Goal: Transaction & Acquisition: Purchase product/service

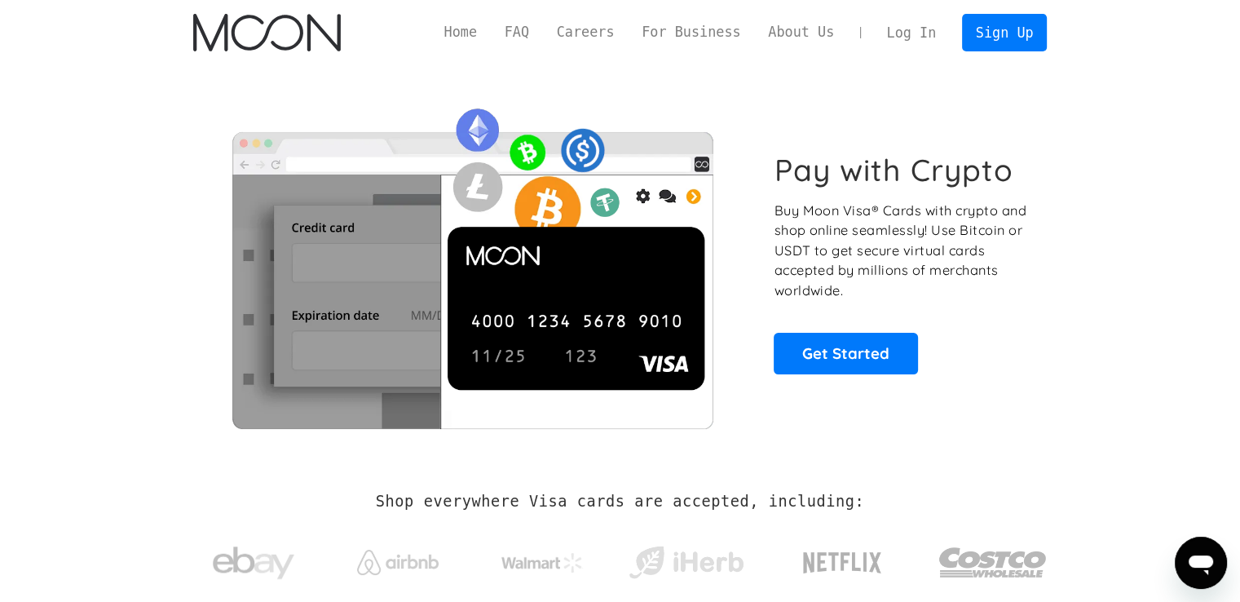
click at [920, 22] on link "Log In" at bounding box center [911, 33] width 77 height 36
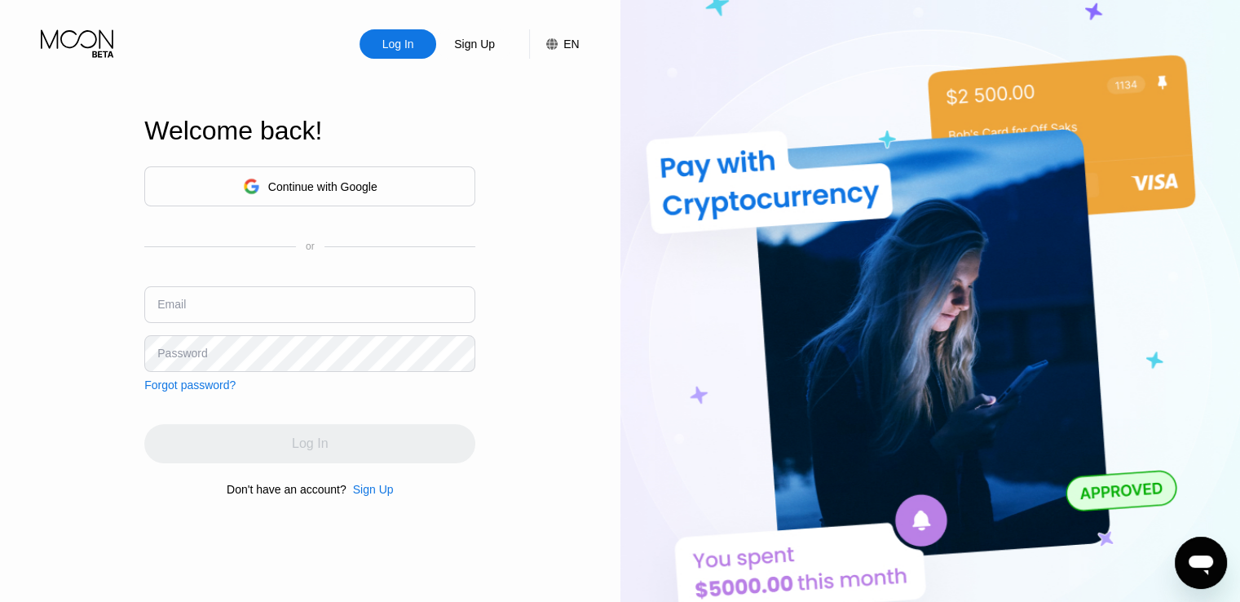
click at [332, 293] on input "text" at bounding box center [309, 304] width 331 height 37
type input "[EMAIL_ADDRESS][DOMAIN_NAME]"
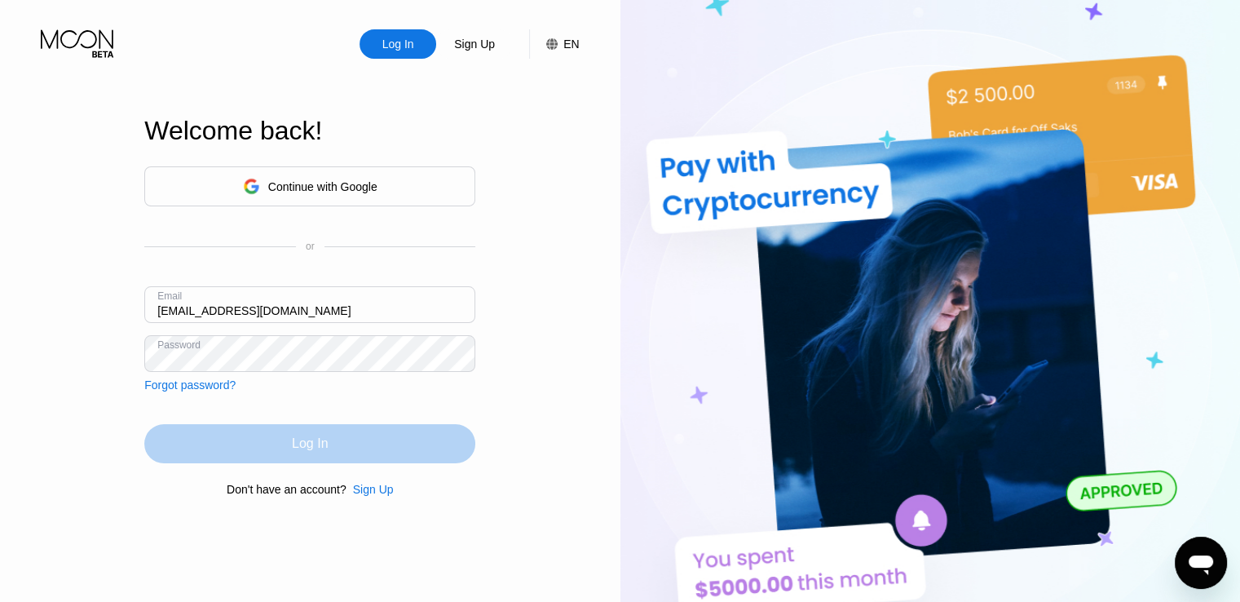
click at [314, 452] on div "Log In" at bounding box center [310, 443] width 36 height 16
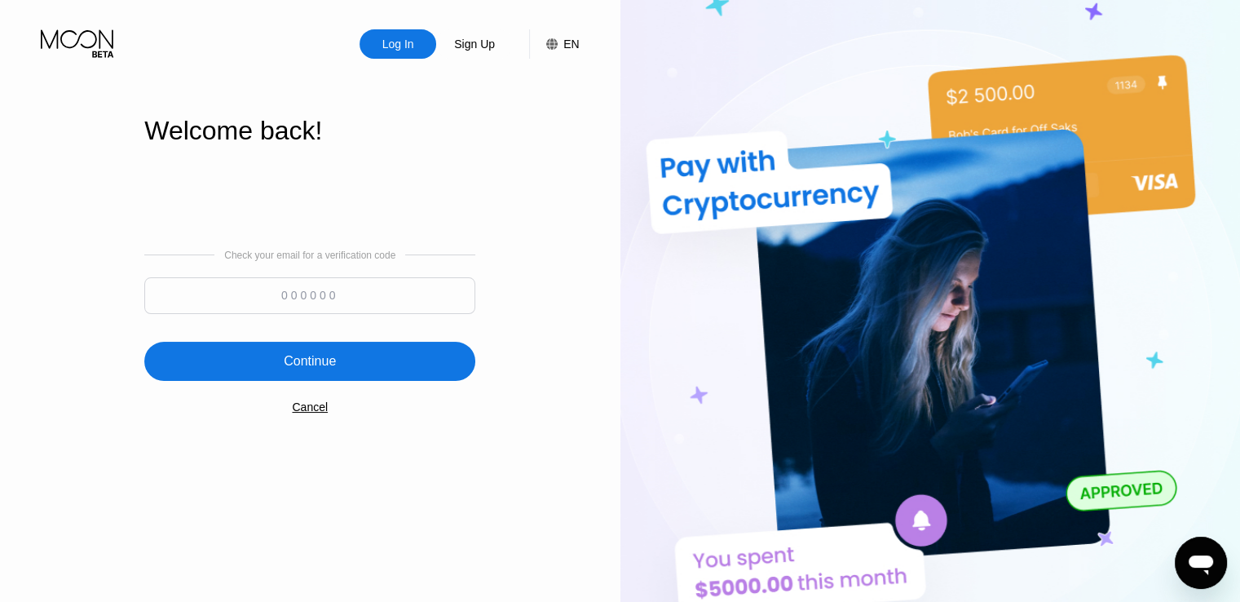
click at [298, 291] on input at bounding box center [309, 295] width 331 height 37
type input "164348"
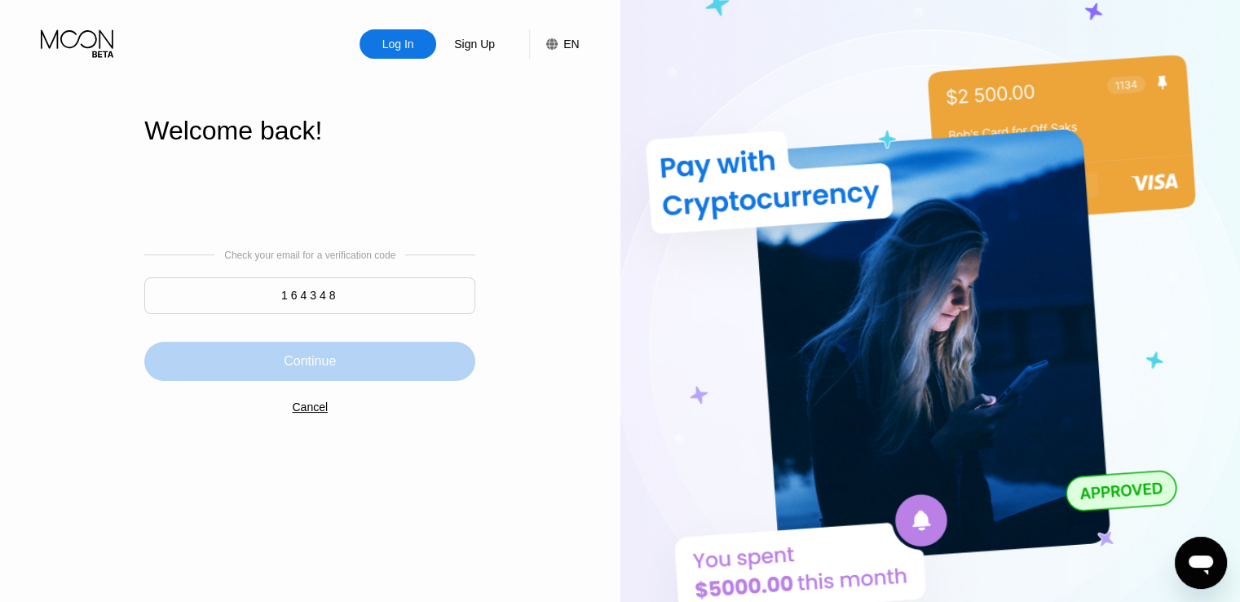
click at [449, 367] on div "Continue" at bounding box center [309, 361] width 331 height 39
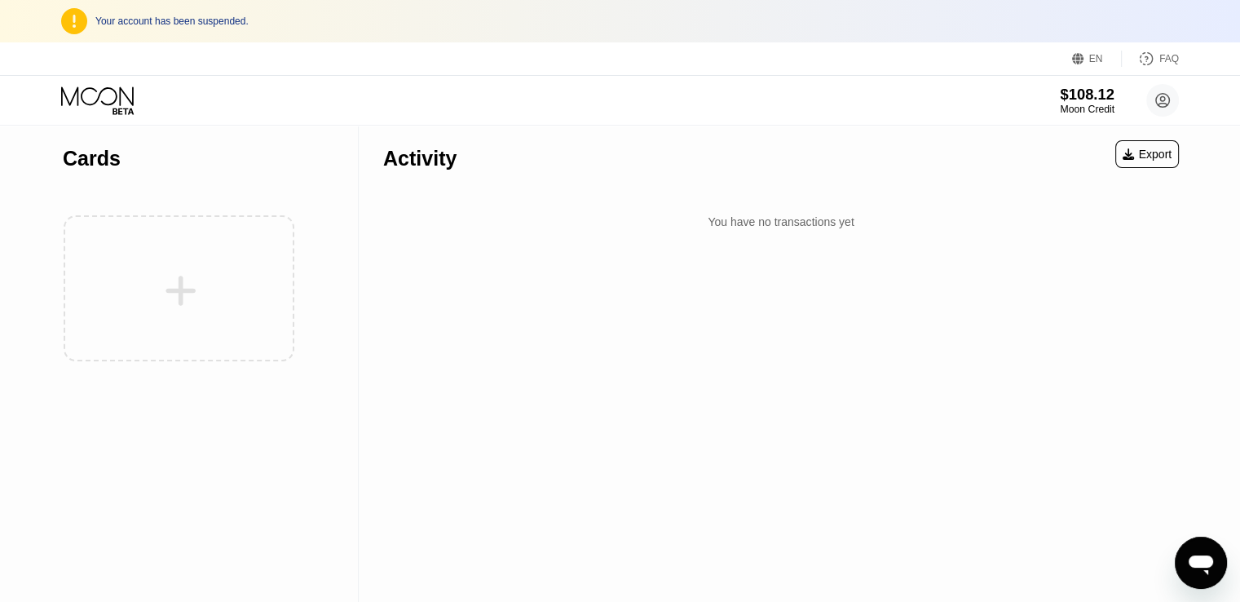
click at [1093, 105] on div "Moon Credit" at bounding box center [1087, 109] width 55 height 11
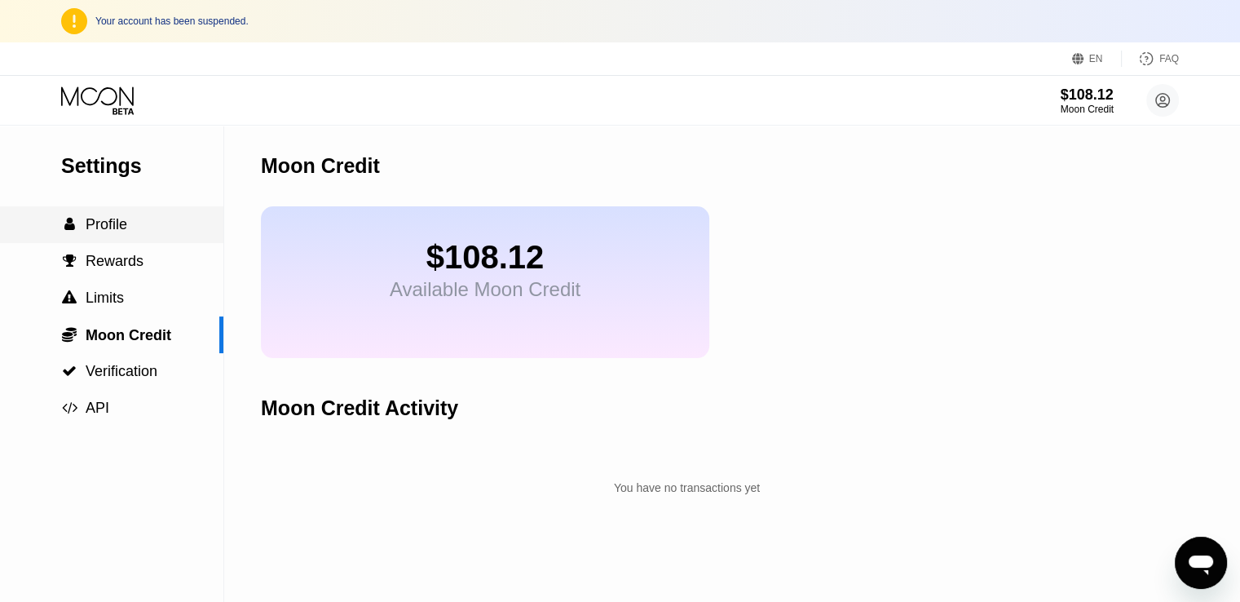
click at [135, 243] on div " Profile" at bounding box center [111, 224] width 223 height 37
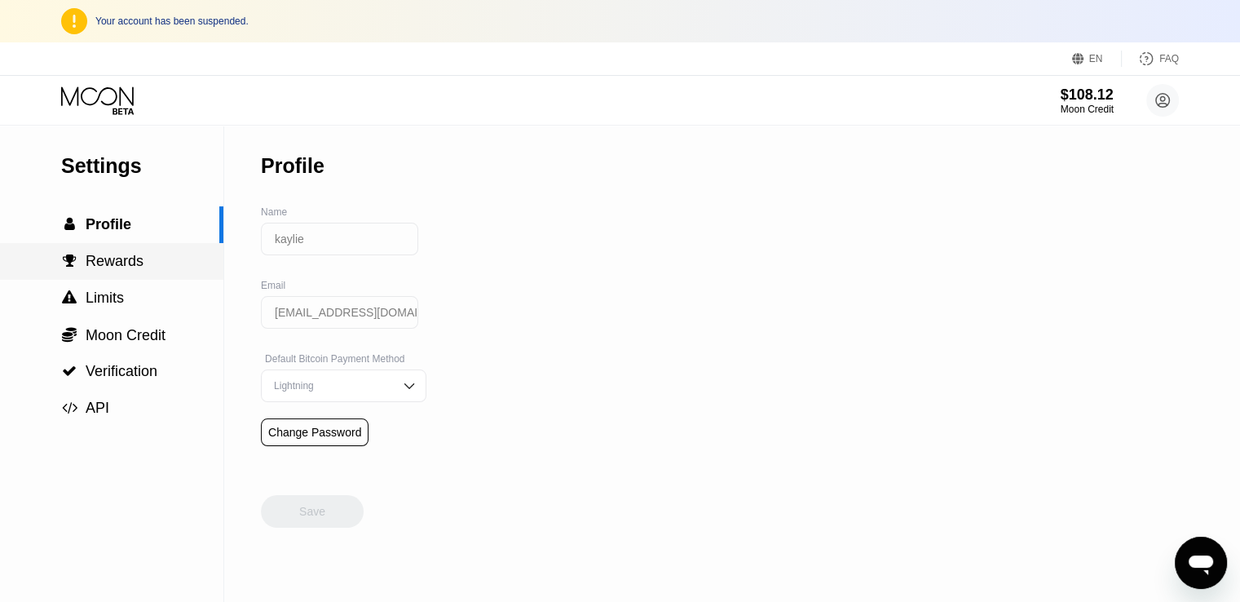
click at [126, 280] on div " Rewards" at bounding box center [111, 261] width 223 height 37
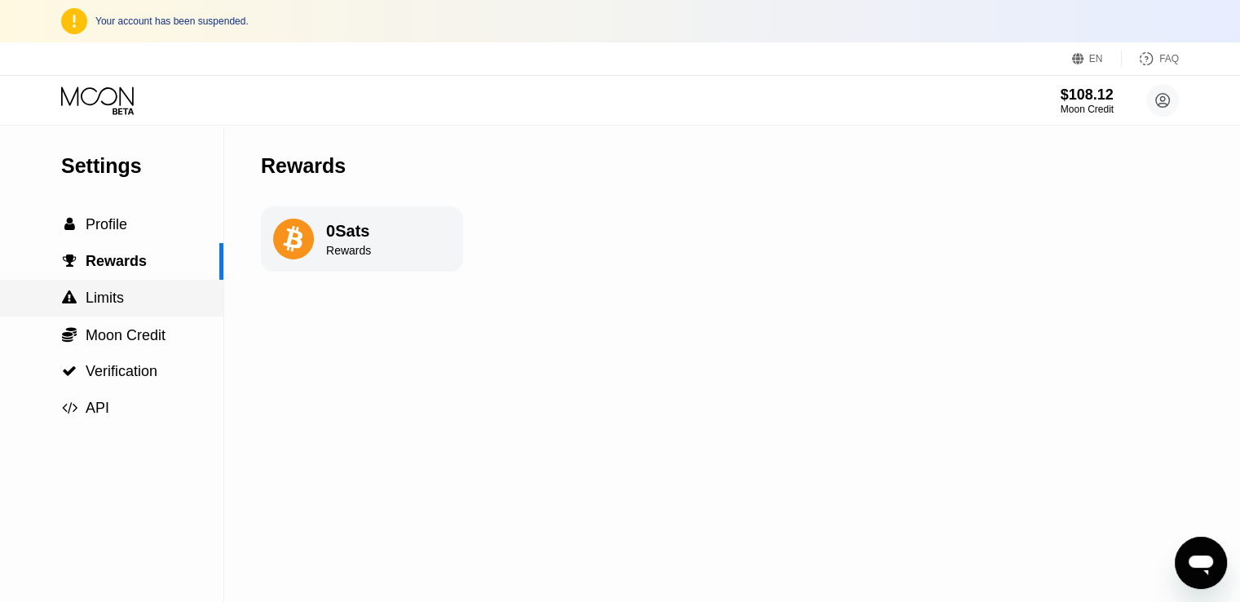
click at [123, 301] on span "Limits" at bounding box center [105, 297] width 38 height 16
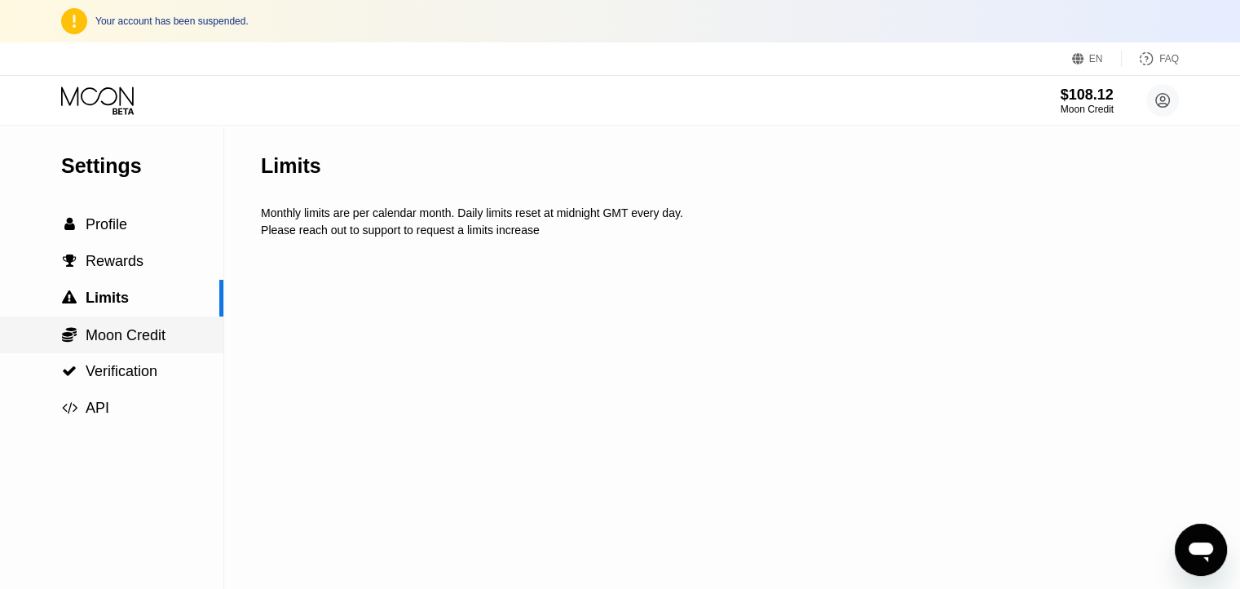
click at [121, 324] on div " Moon Credit" at bounding box center [111, 334] width 223 height 37
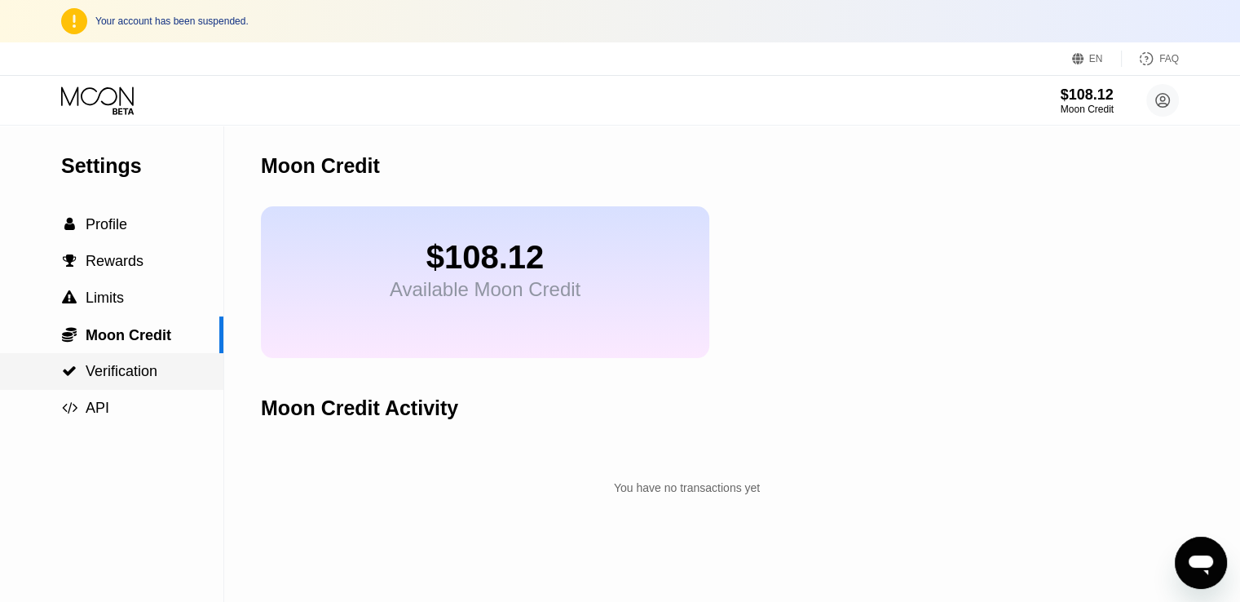
click at [118, 377] on span "Verification" at bounding box center [122, 371] width 72 height 16
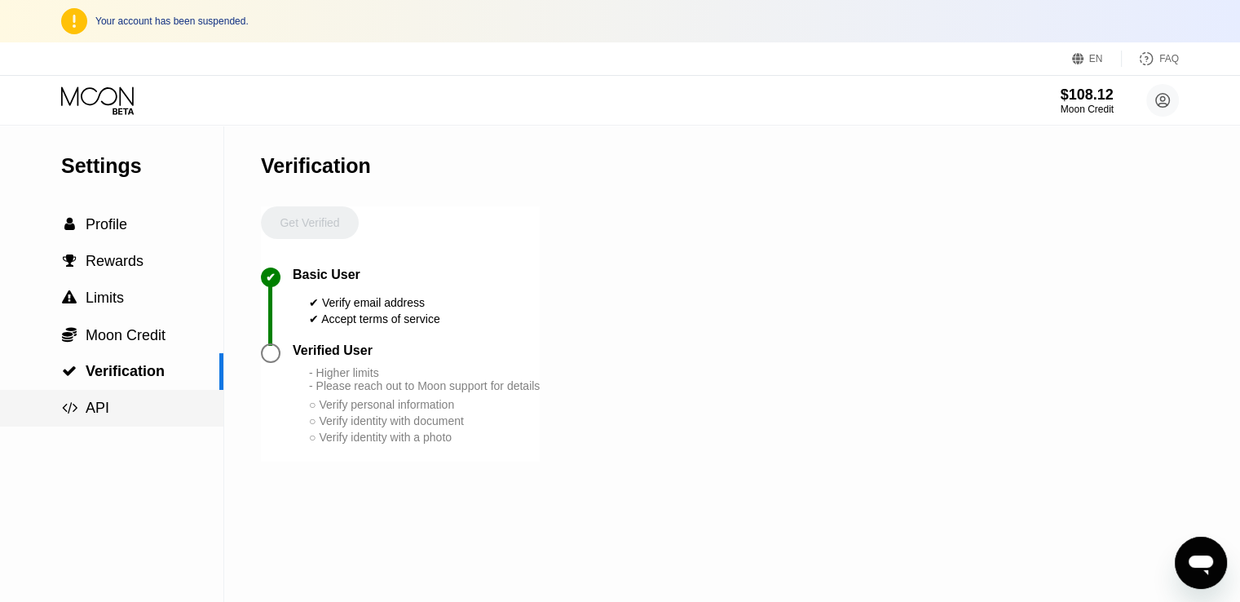
click at [121, 413] on div " API" at bounding box center [111, 408] width 223 height 17
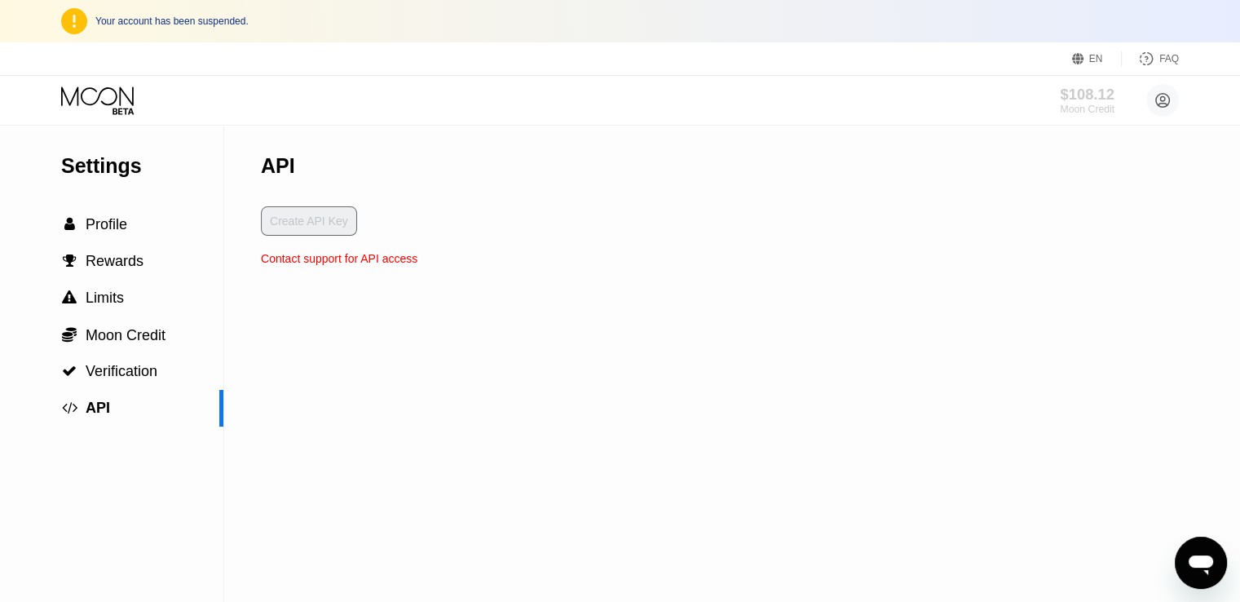
click at [1093, 99] on div "$108.12" at bounding box center [1087, 94] width 55 height 17
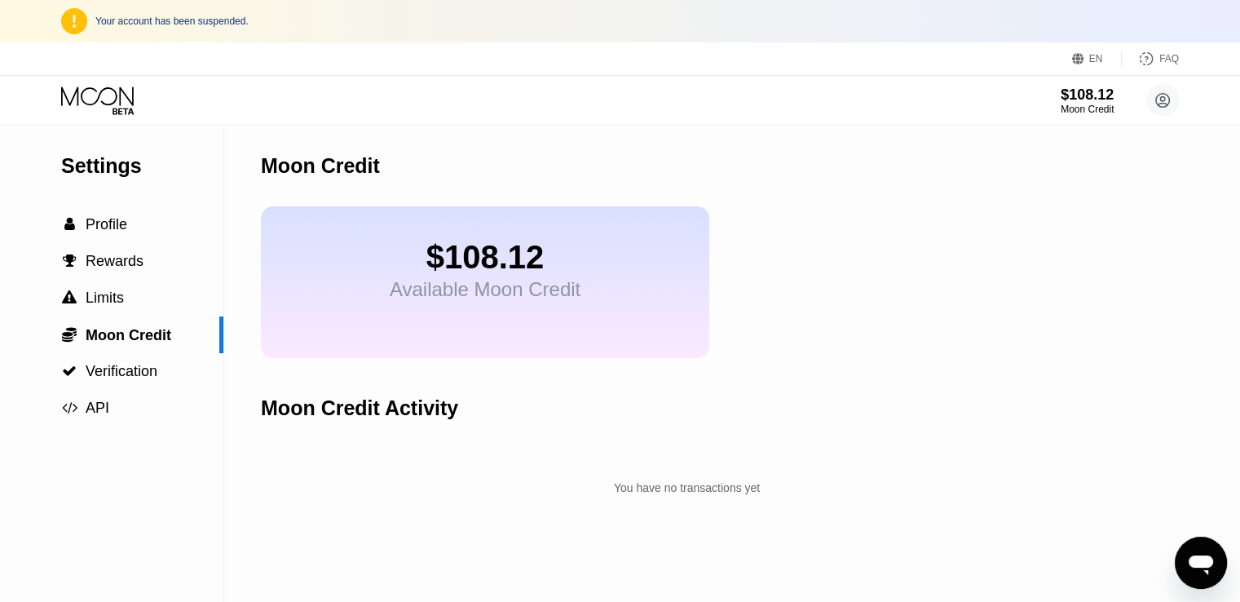
click at [611, 298] on div "$108.12 Available Moon Credit" at bounding box center [485, 282] width 448 height 152
click at [542, 301] on div "Available Moon Credit" at bounding box center [485, 289] width 191 height 23
click at [1160, 95] on circle at bounding box center [1162, 100] width 33 height 33
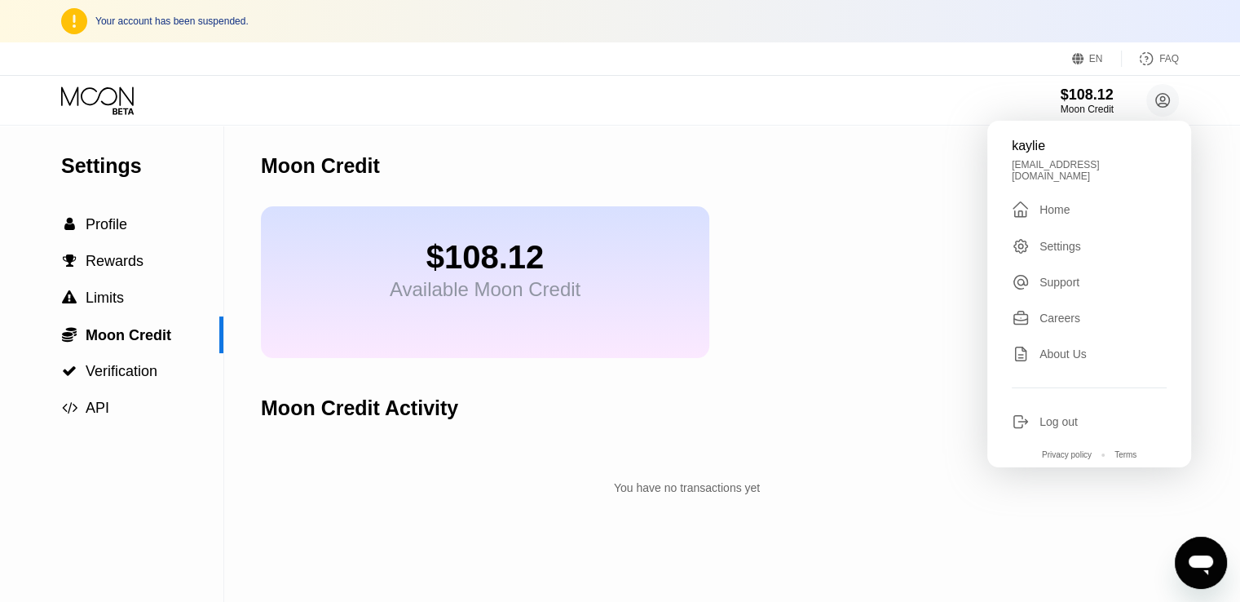
click at [1067, 419] on div "Log out" at bounding box center [1059, 421] width 38 height 13
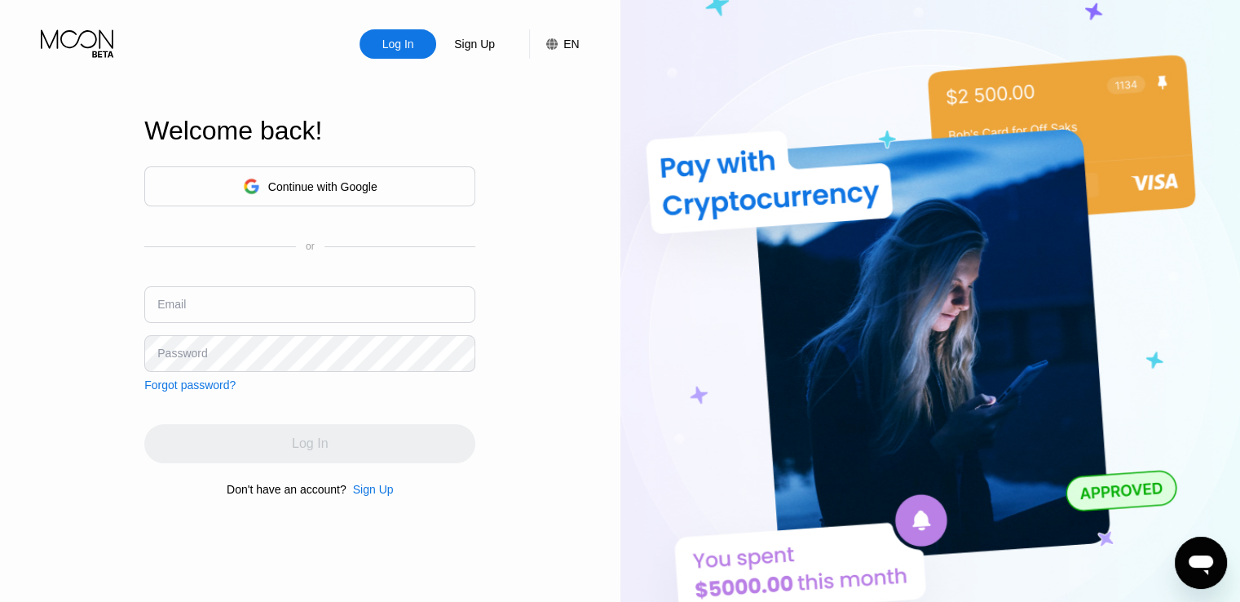
click at [365, 192] on div "Continue with Google" at bounding box center [310, 186] width 135 height 25
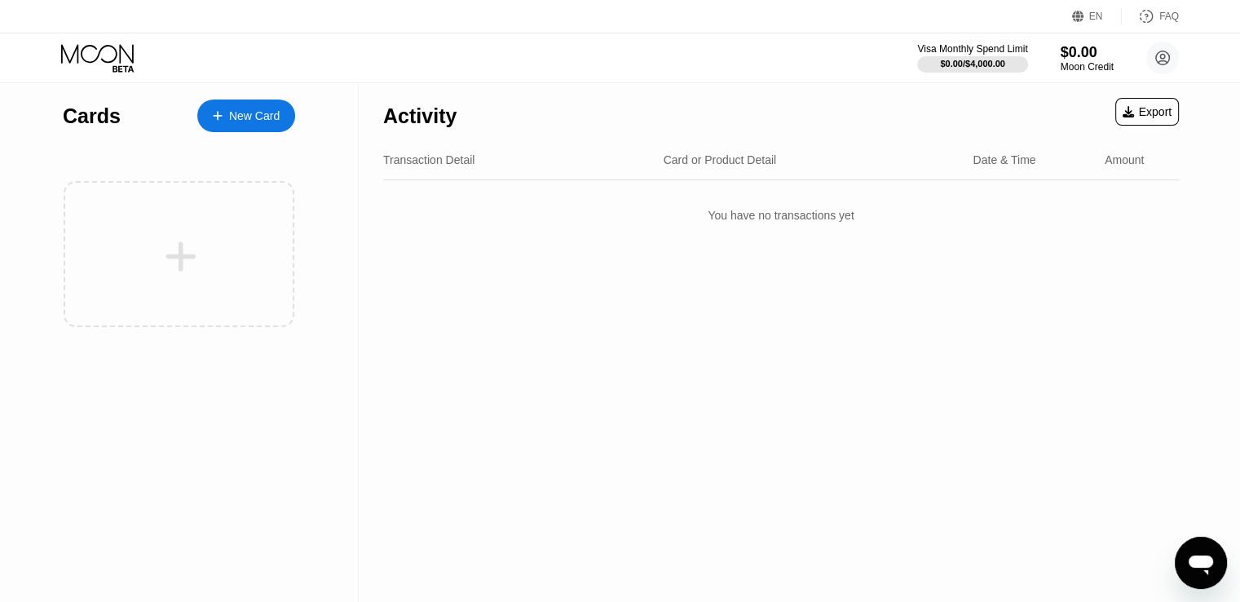
click at [254, 112] on div "New Card" at bounding box center [254, 116] width 51 height 14
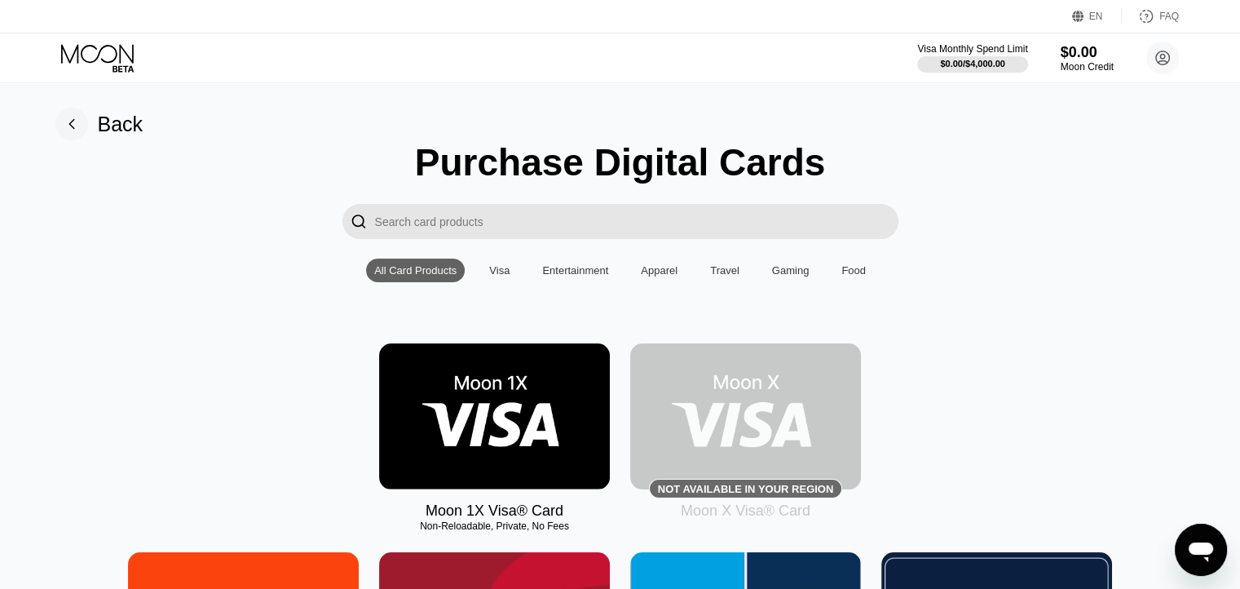
click at [510, 276] on div "Visa" at bounding box center [499, 270] width 20 height 12
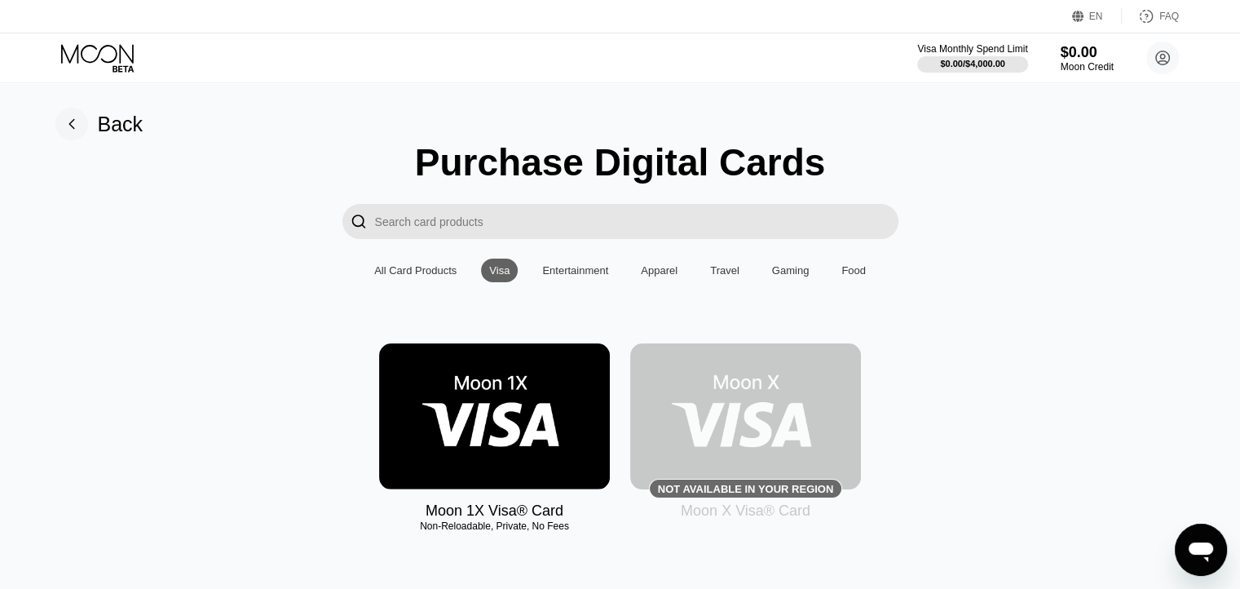
click at [502, 444] on img at bounding box center [494, 416] width 231 height 146
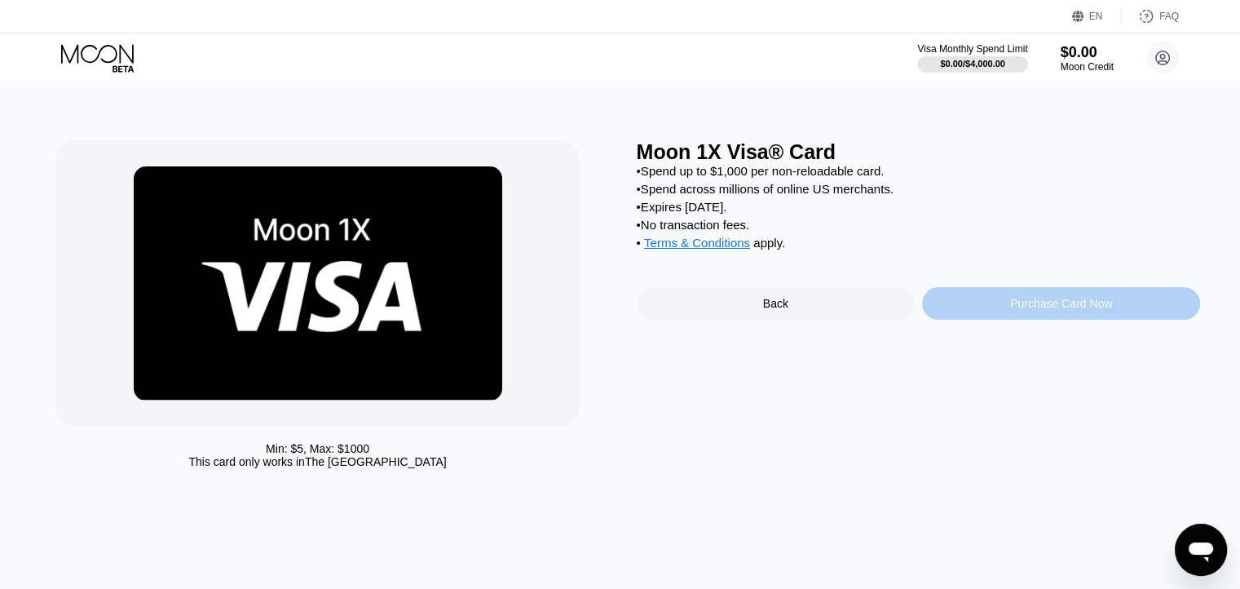
click at [1037, 320] on div "Purchase Card Now" at bounding box center [1061, 303] width 278 height 33
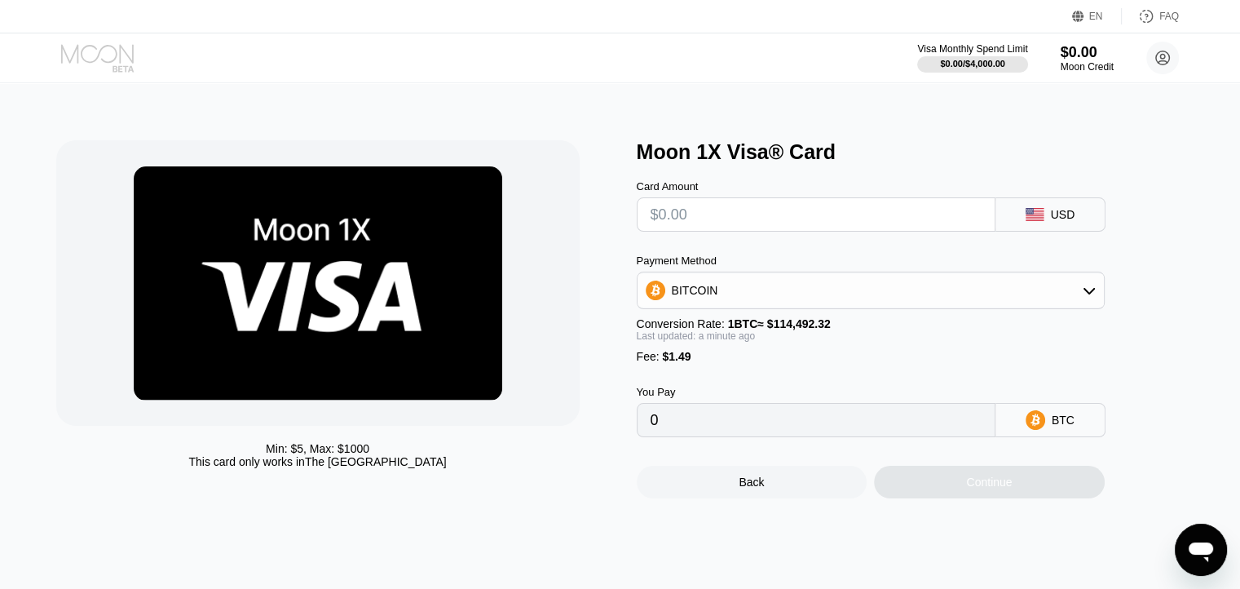
click at [80, 53] on icon at bounding box center [99, 58] width 76 height 29
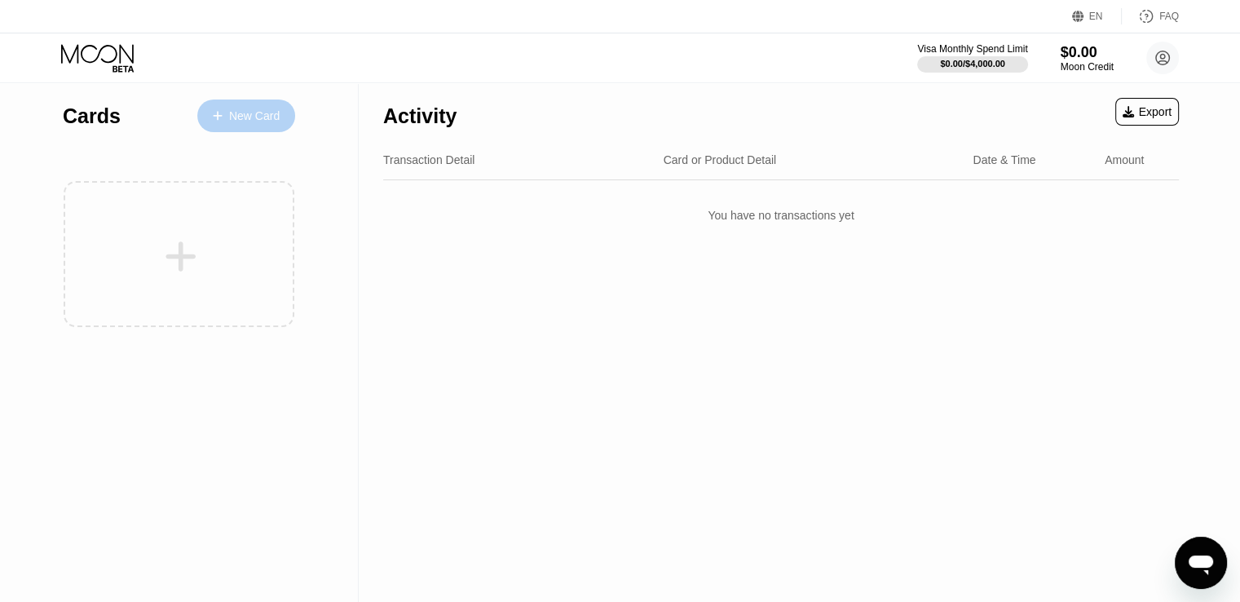
click at [229, 115] on div "New Card" at bounding box center [254, 116] width 51 height 14
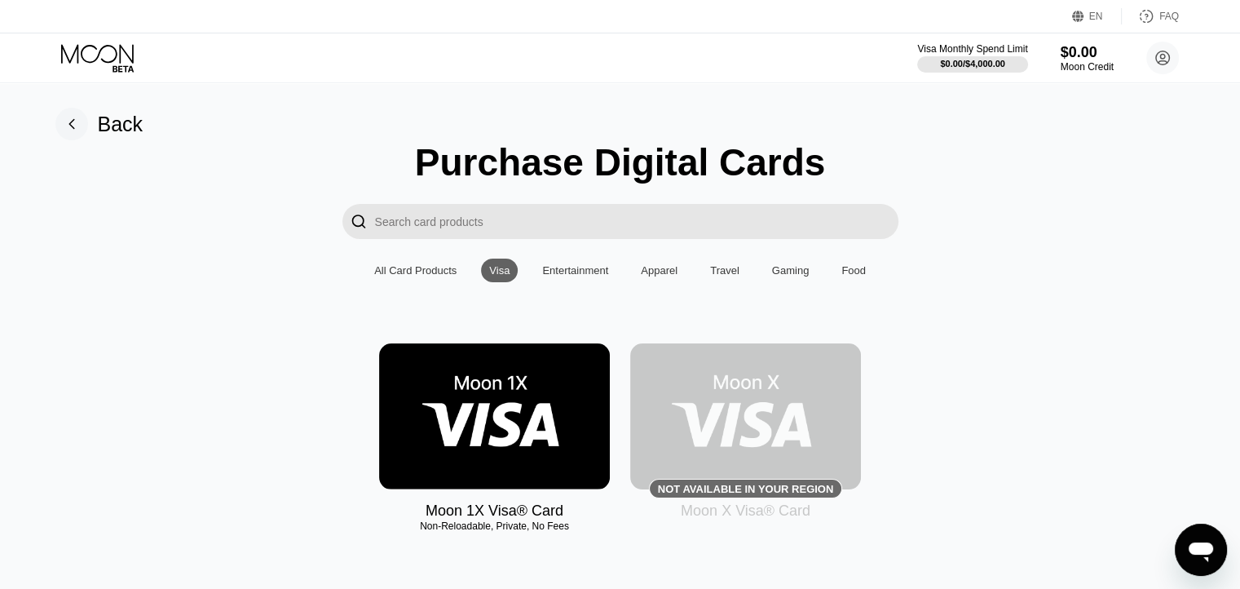
click at [568, 272] on div "Entertainment" at bounding box center [575, 270] width 66 height 12
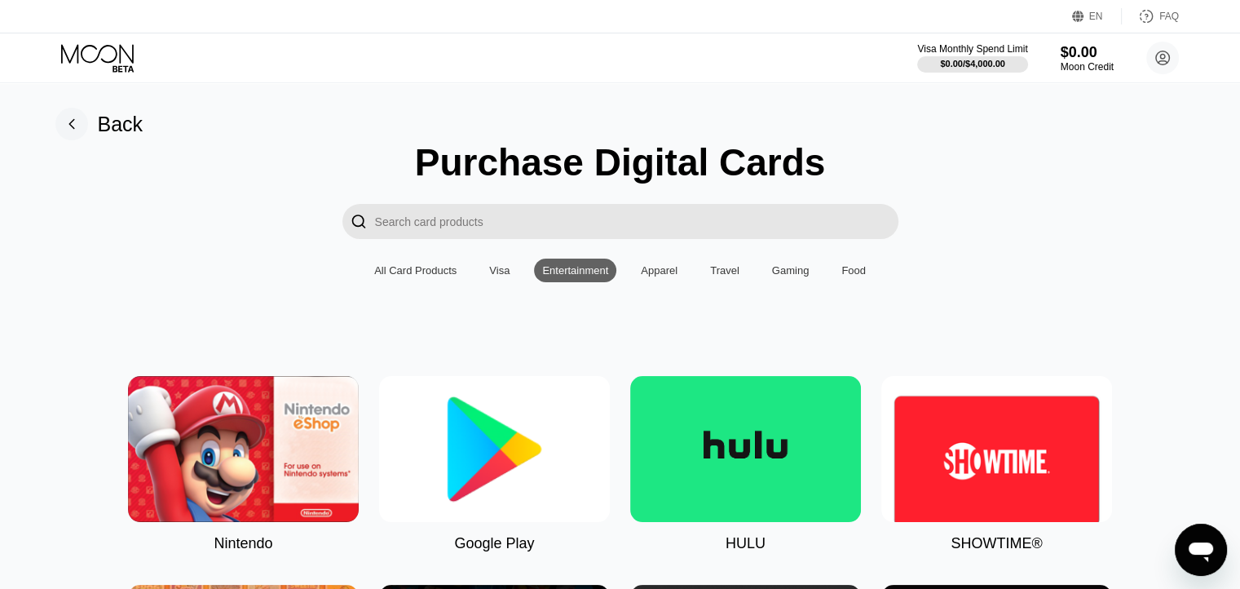
click at [675, 278] on div "Apparel" at bounding box center [659, 270] width 53 height 24
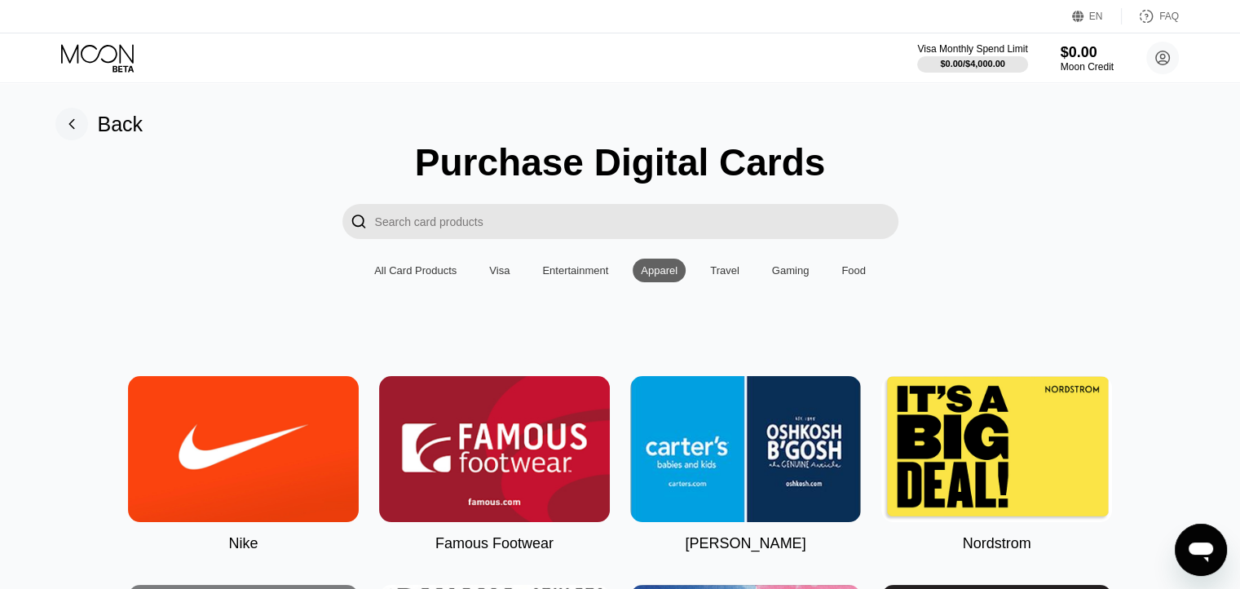
click at [717, 267] on div "Travel" at bounding box center [725, 270] width 46 height 24
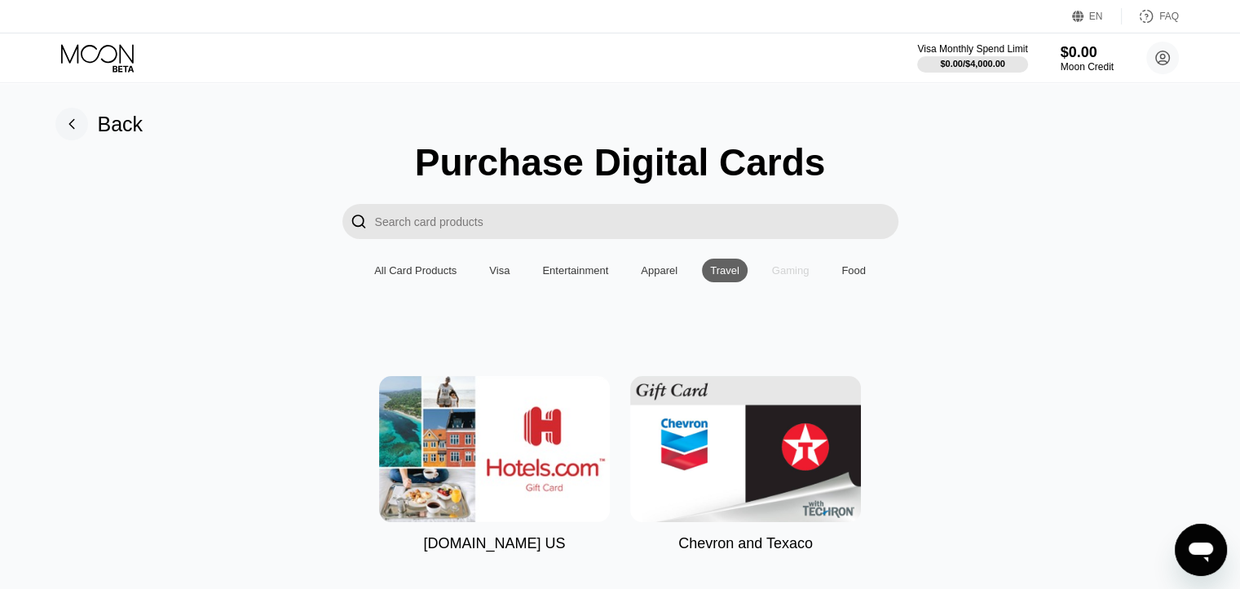
click at [772, 270] on div "Gaming" at bounding box center [791, 270] width 38 height 12
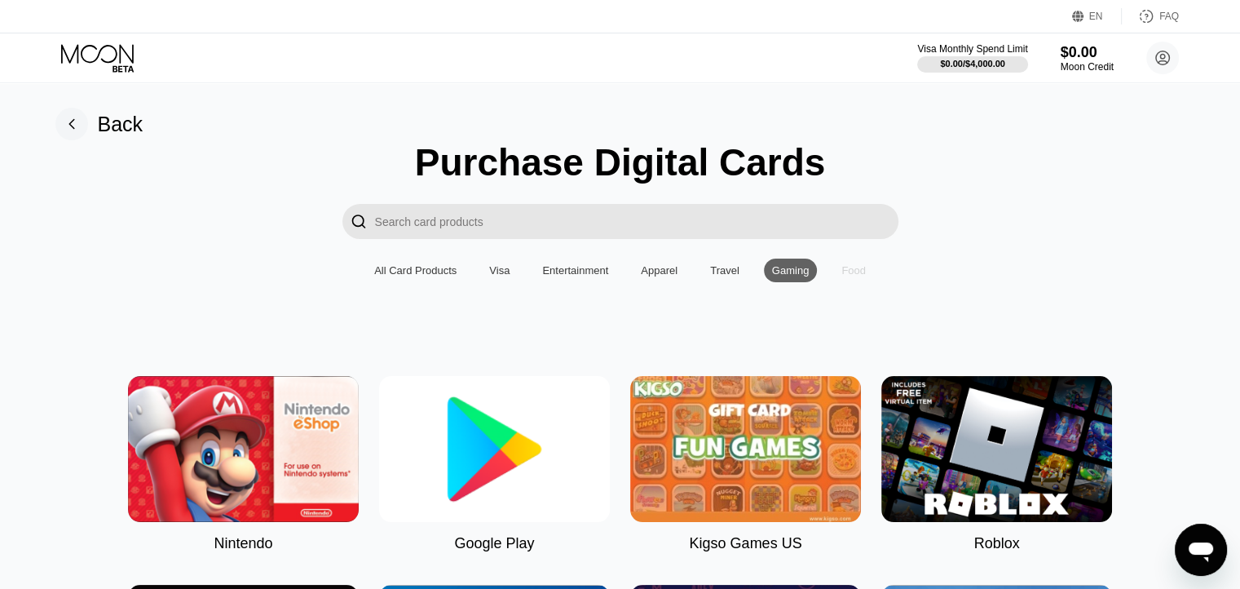
click at [857, 276] on div "Food" at bounding box center [854, 270] width 24 height 12
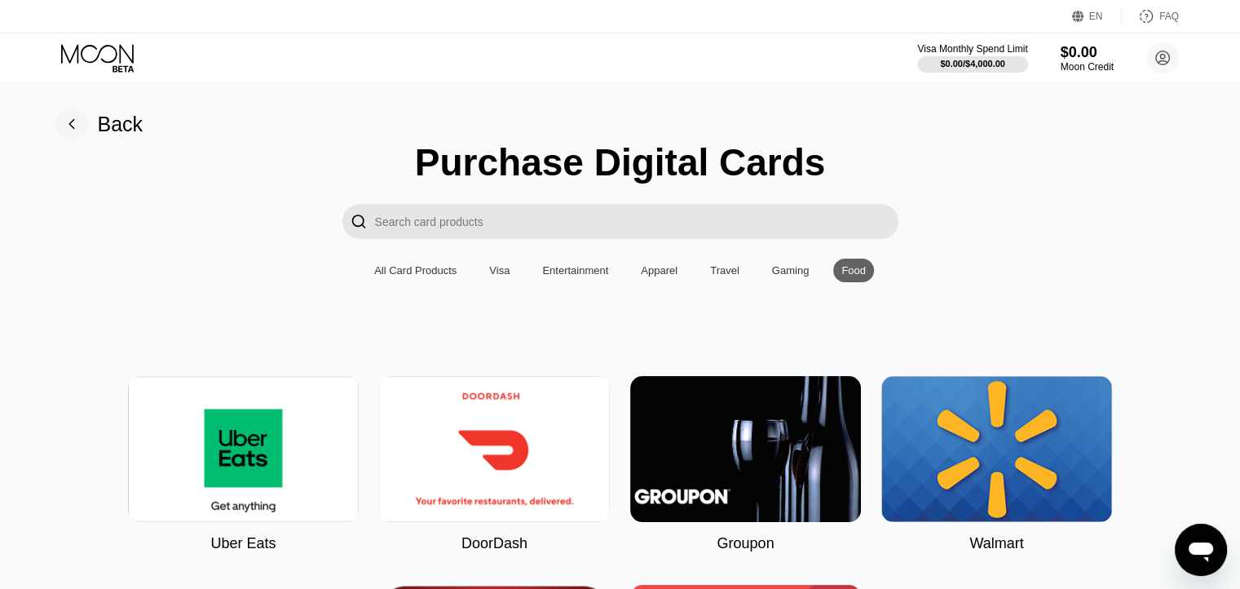
click at [502, 274] on div "Visa" at bounding box center [499, 270] width 20 height 12
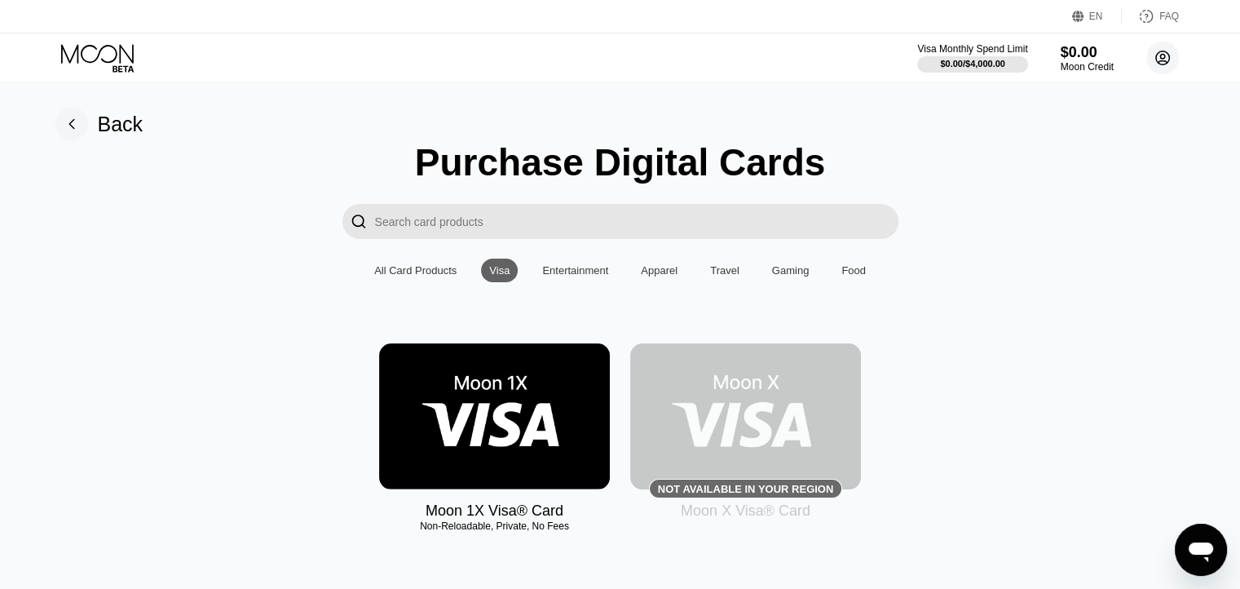
click at [1166, 55] on circle at bounding box center [1162, 58] width 33 height 33
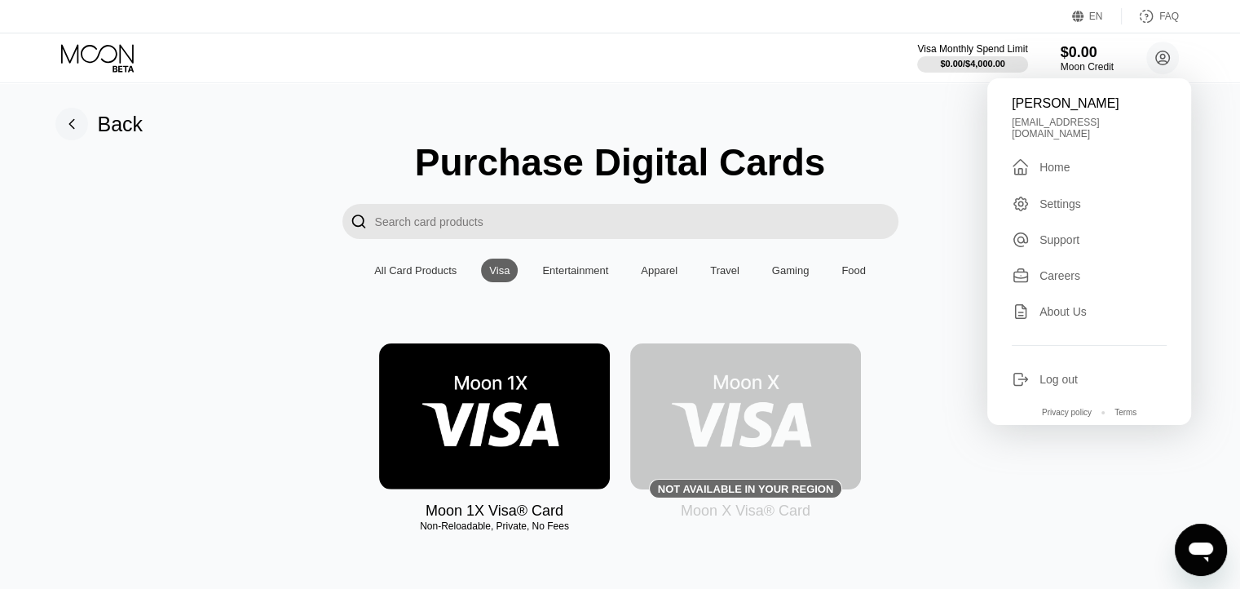
click at [126, 68] on icon at bounding box center [123, 68] width 21 height 7
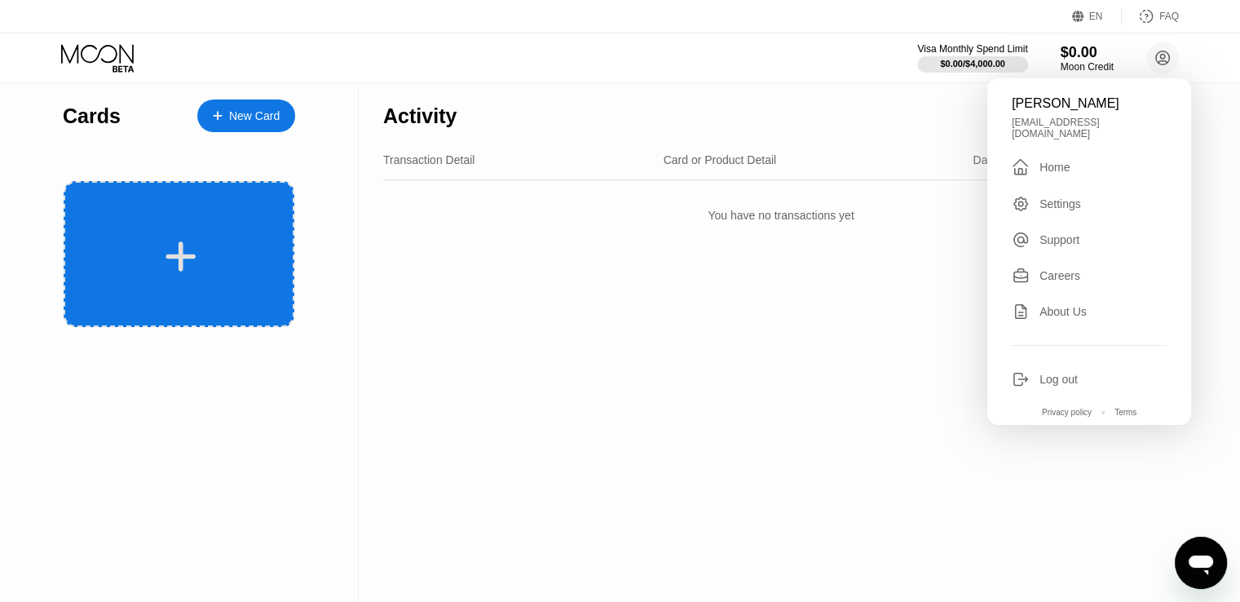
click at [160, 261] on div at bounding box center [181, 256] width 202 height 37
